Goal: Information Seeking & Learning: Learn about a topic

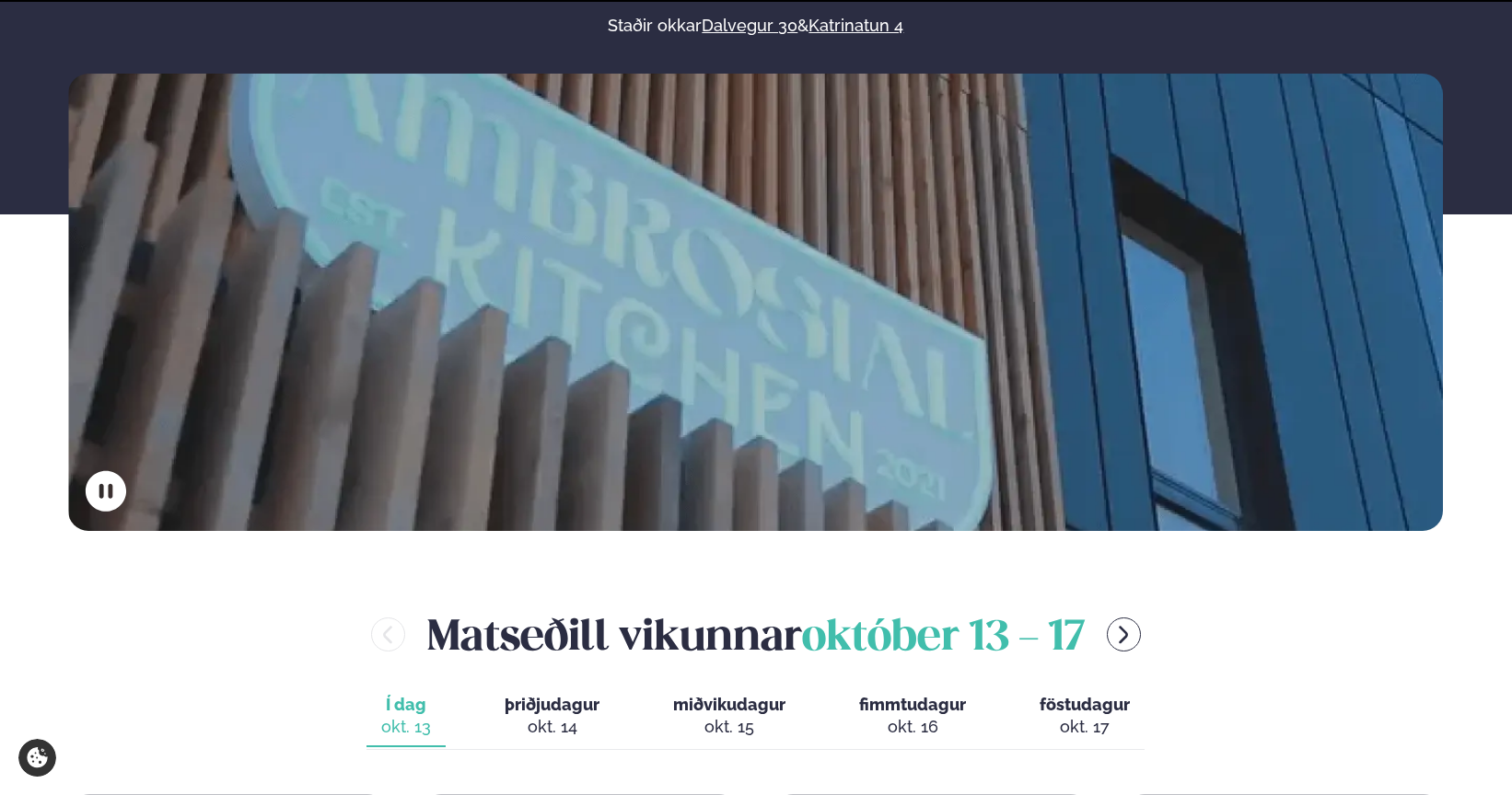
scroll to position [644, 0]
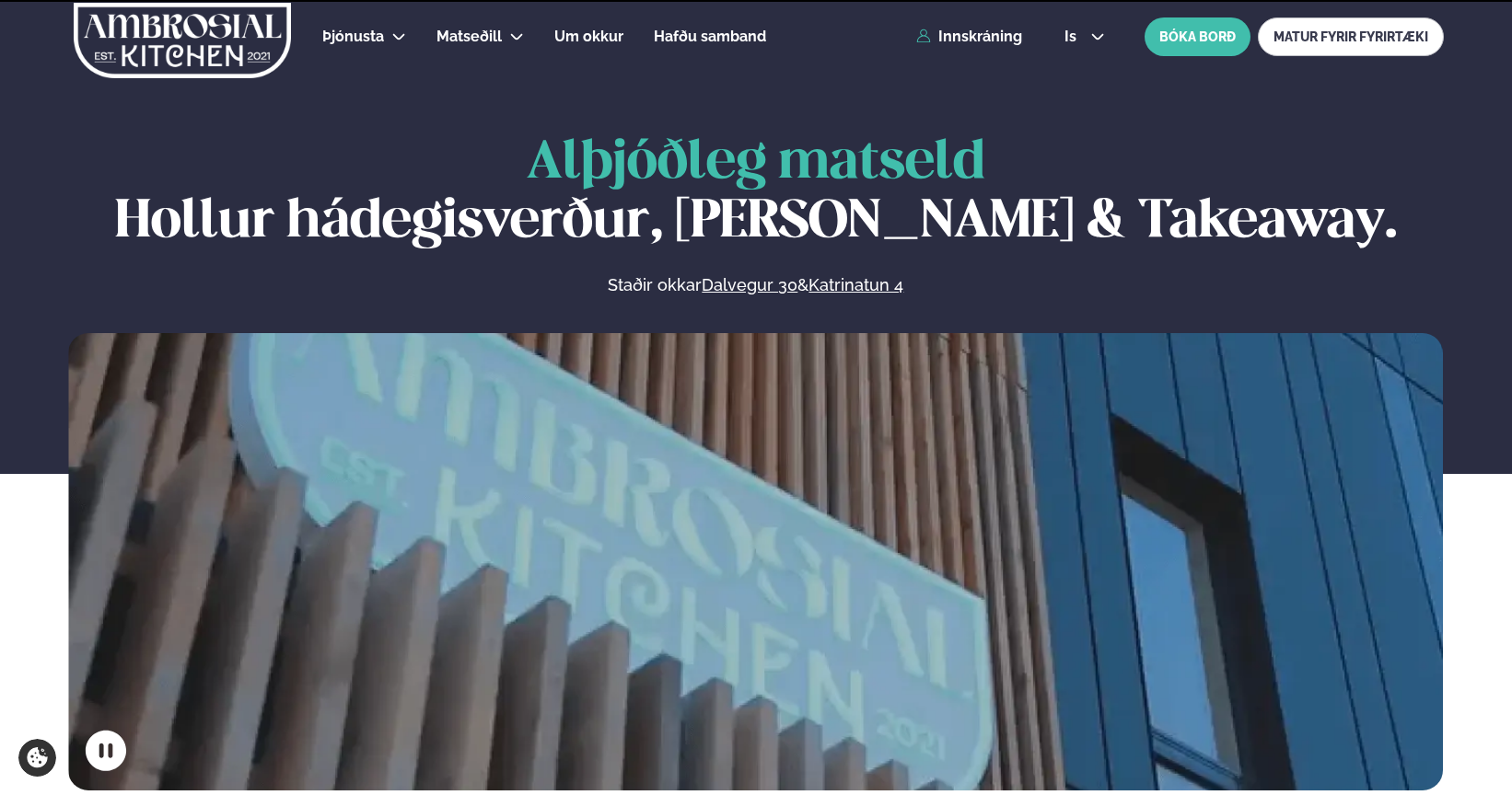
scroll to position [644, 0]
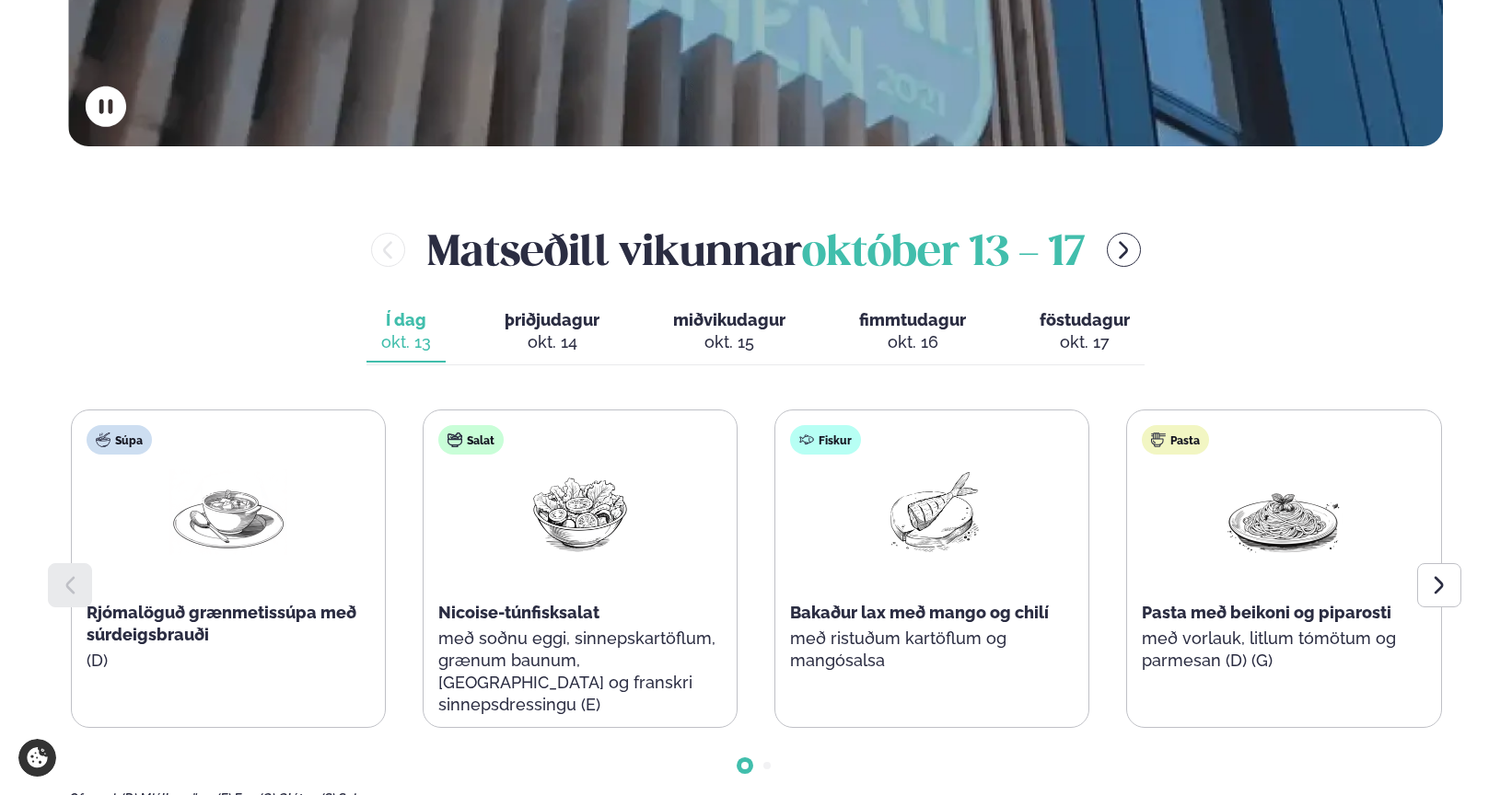
click at [566, 324] on span "þriðjudagur" at bounding box center [552, 320] width 95 height 19
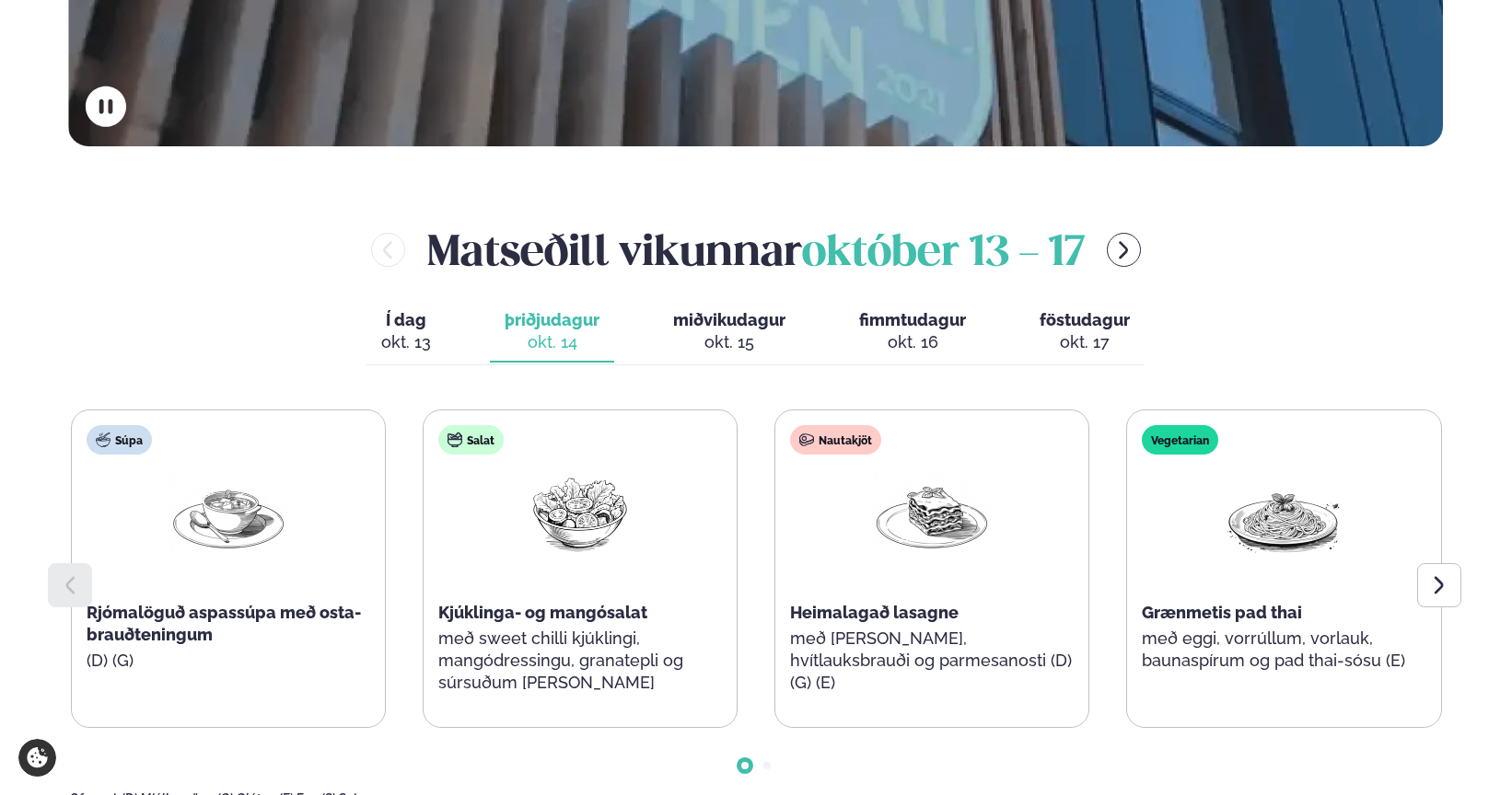
click at [708, 324] on span "miðvikudagur" at bounding box center [729, 320] width 112 height 19
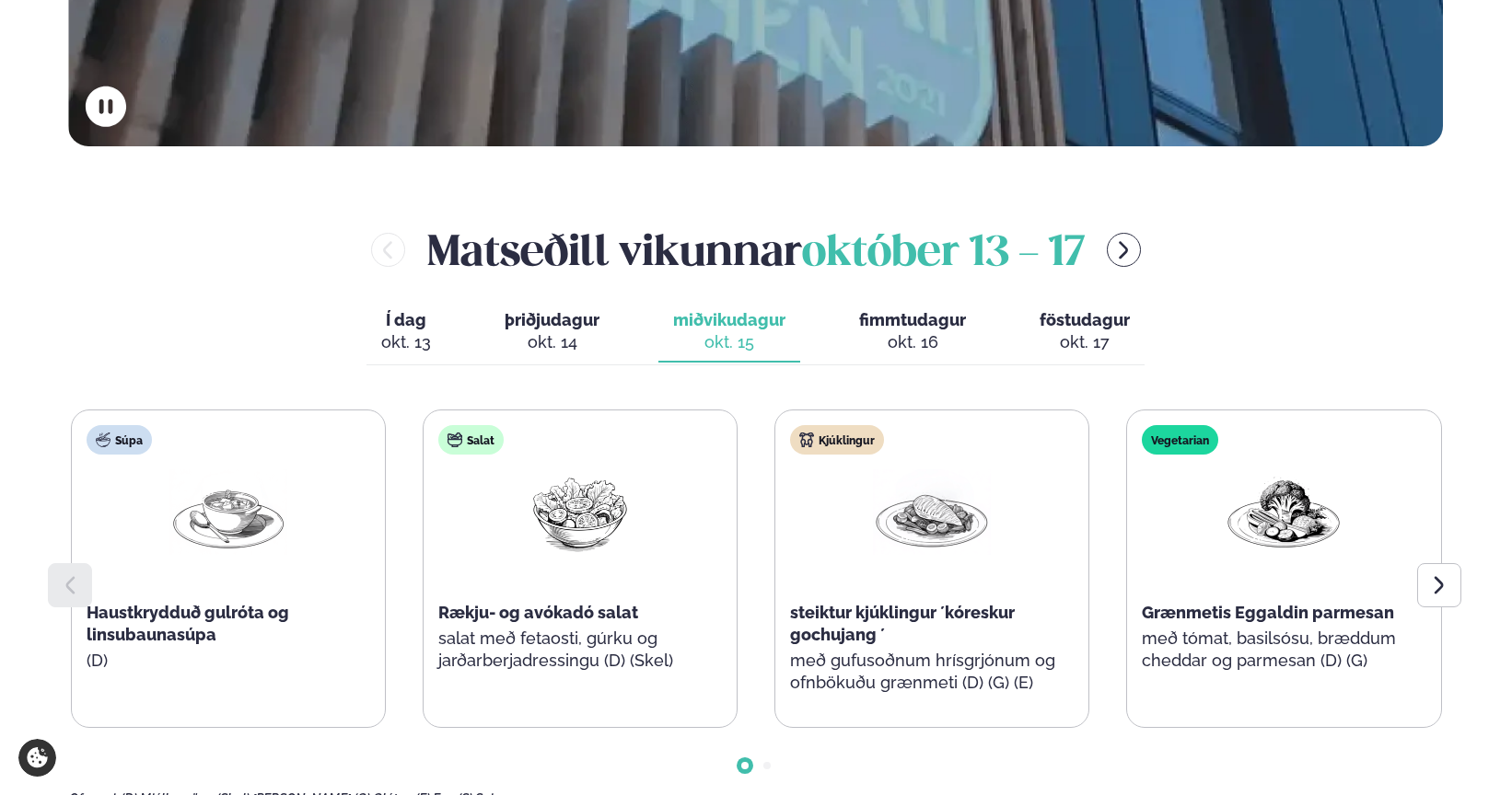
click at [901, 326] on span "fimmtudagur" at bounding box center [912, 320] width 106 height 19
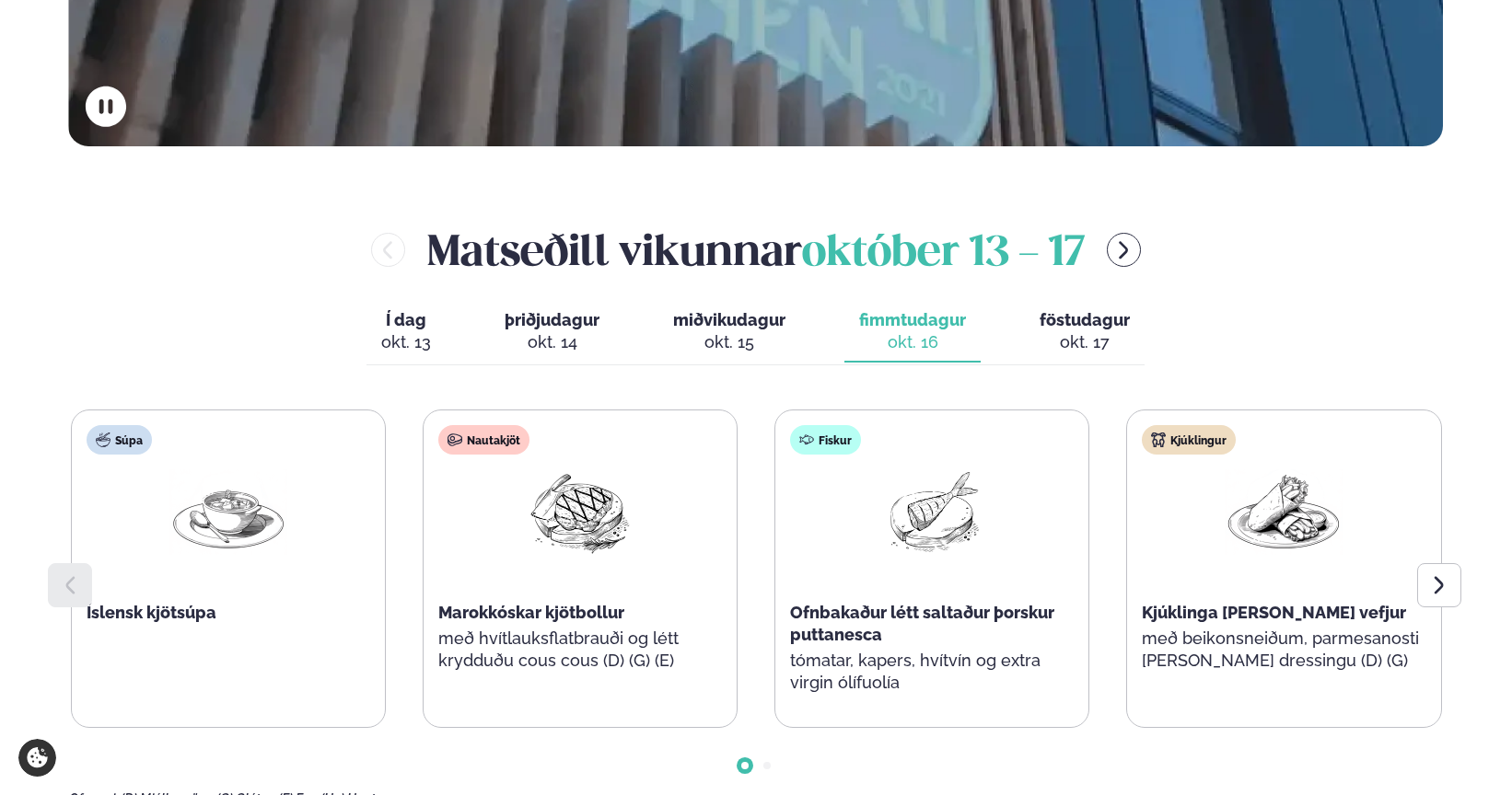
click at [584, 324] on span "þriðjudagur" at bounding box center [552, 320] width 95 height 19
